Goal: Navigation & Orientation: Find specific page/section

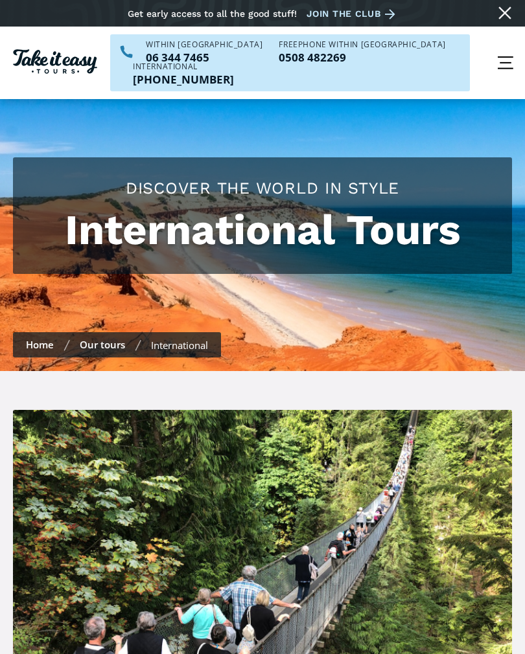
click at [102, 338] on link "Our tours" at bounding box center [102, 344] width 45 height 13
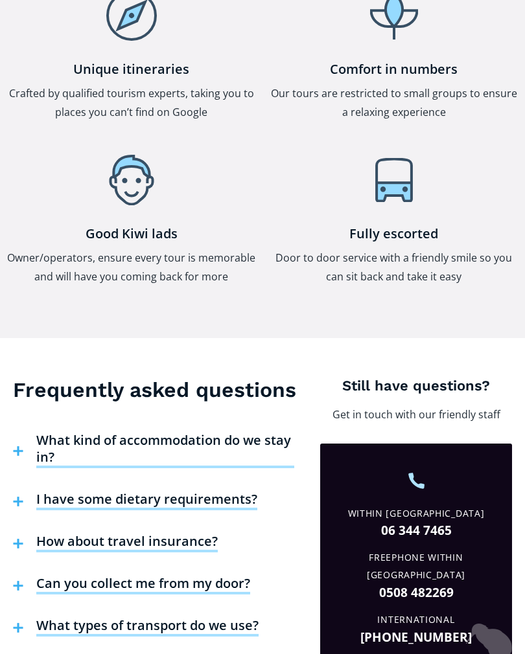
scroll to position [4893, 0]
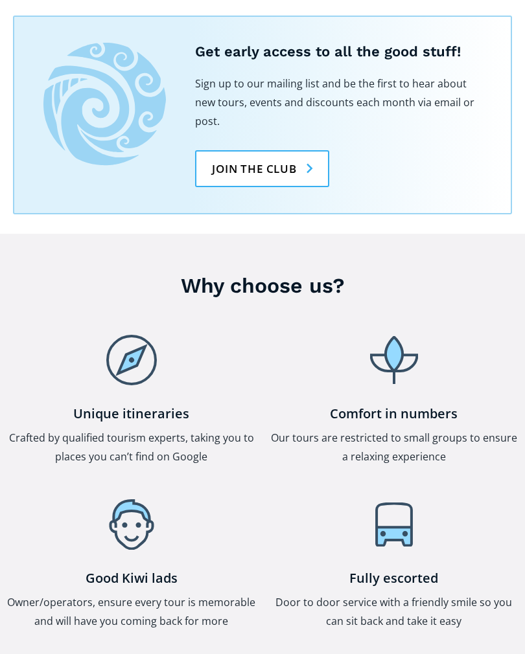
scroll to position [3460, 0]
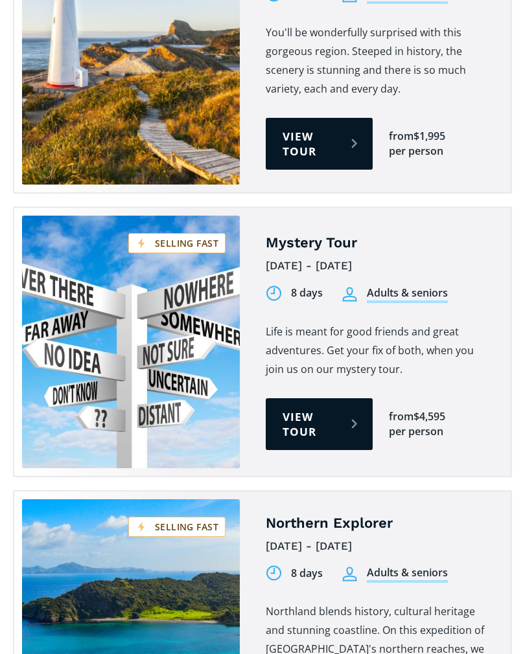
click at [300, 398] on link "View tour" at bounding box center [318, 424] width 107 height 52
